Goal: Information Seeking & Learning: Learn about a topic

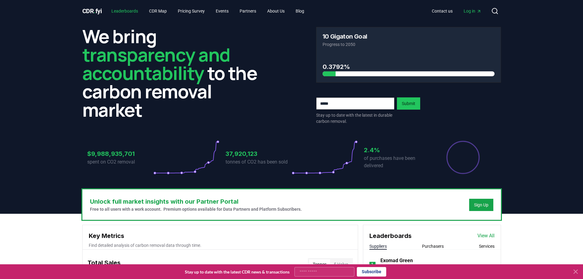
click at [129, 13] on link "Leaderboards" at bounding box center [124, 11] width 36 height 11
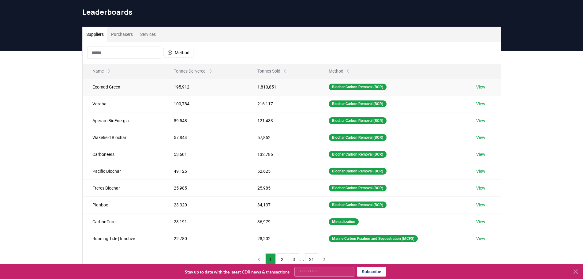
scroll to position [31, 0]
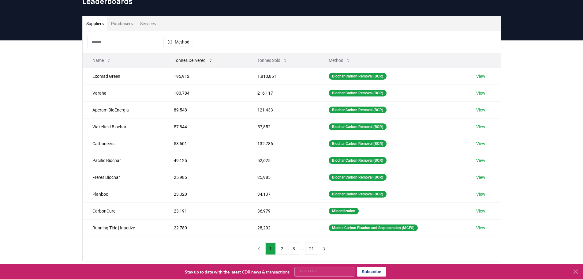
click at [209, 60] on icon at bounding box center [210, 60] width 5 height 5
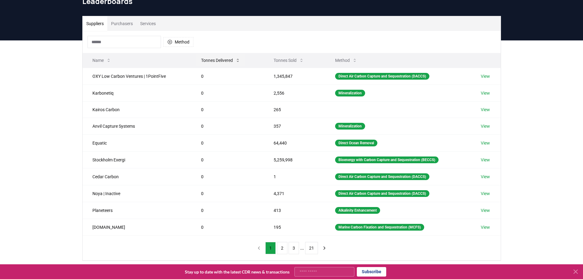
click at [218, 60] on button "Tonnes Delivered" at bounding box center [220, 60] width 49 height 12
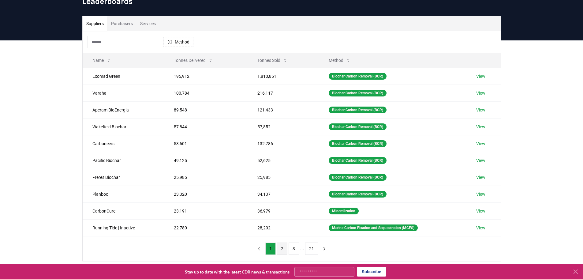
click at [286, 247] on button "2" at bounding box center [282, 248] width 10 height 12
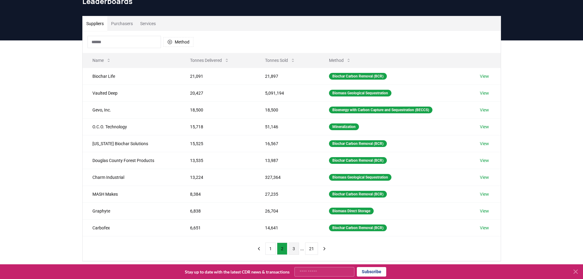
click at [289, 246] on button "3" at bounding box center [294, 248] width 10 height 12
